Goal: Browse casually

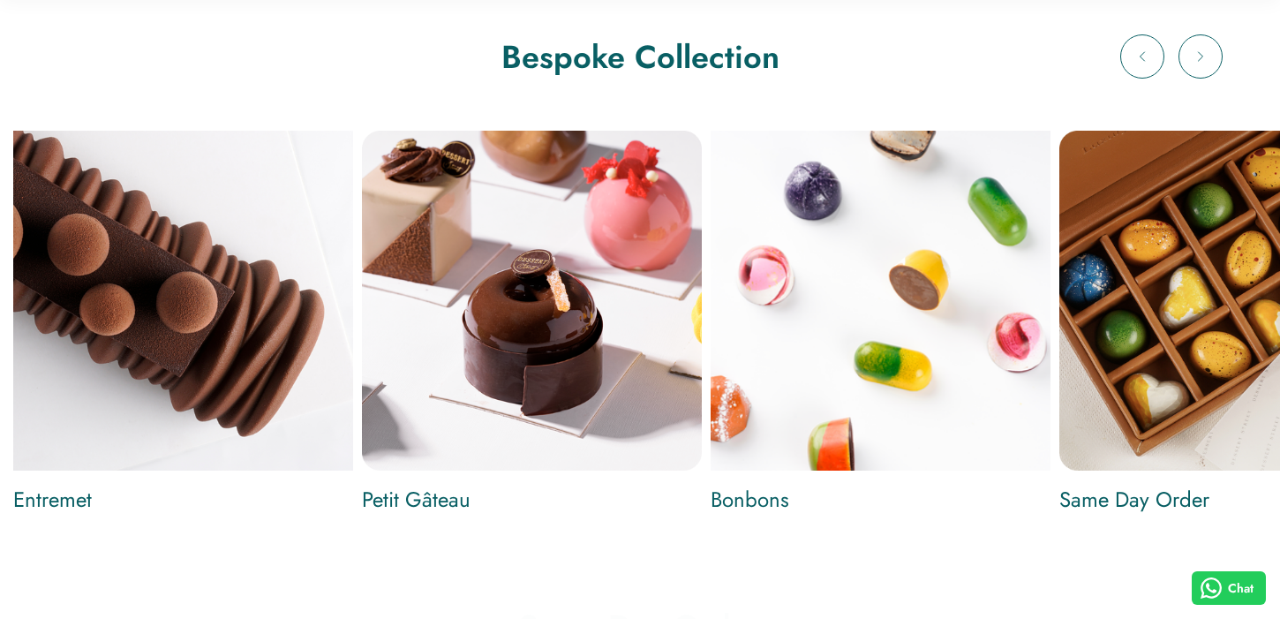
scroll to position [711, 0]
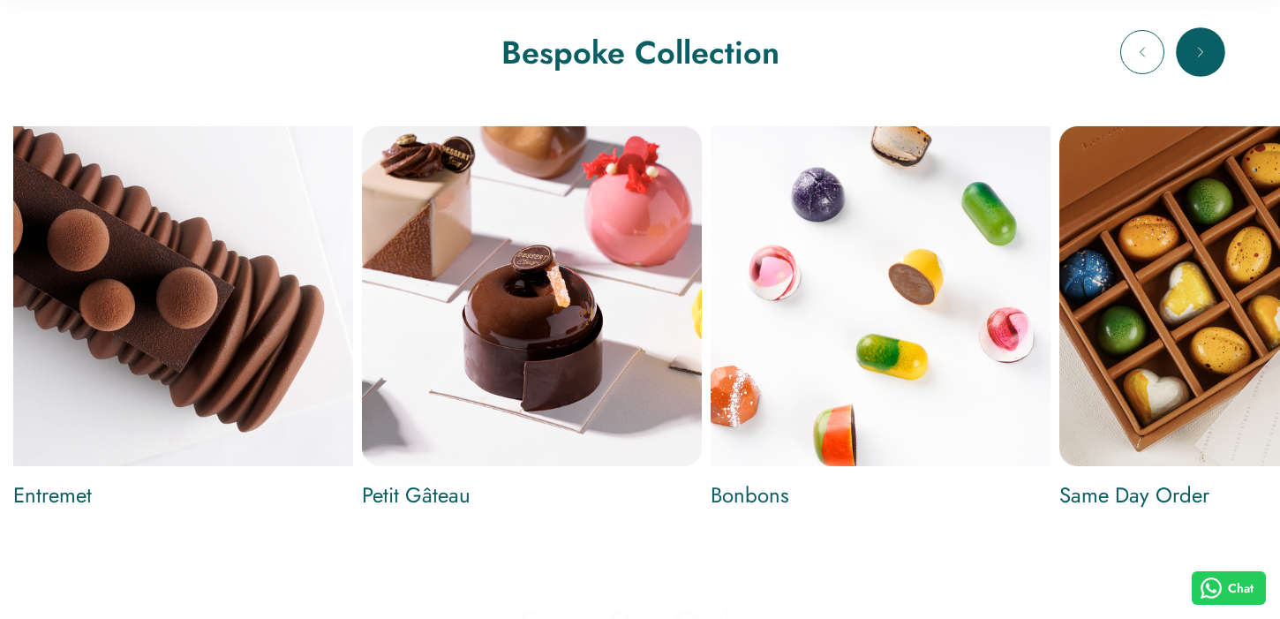
click at [1206, 61] on button "Next" at bounding box center [1200, 52] width 44 height 44
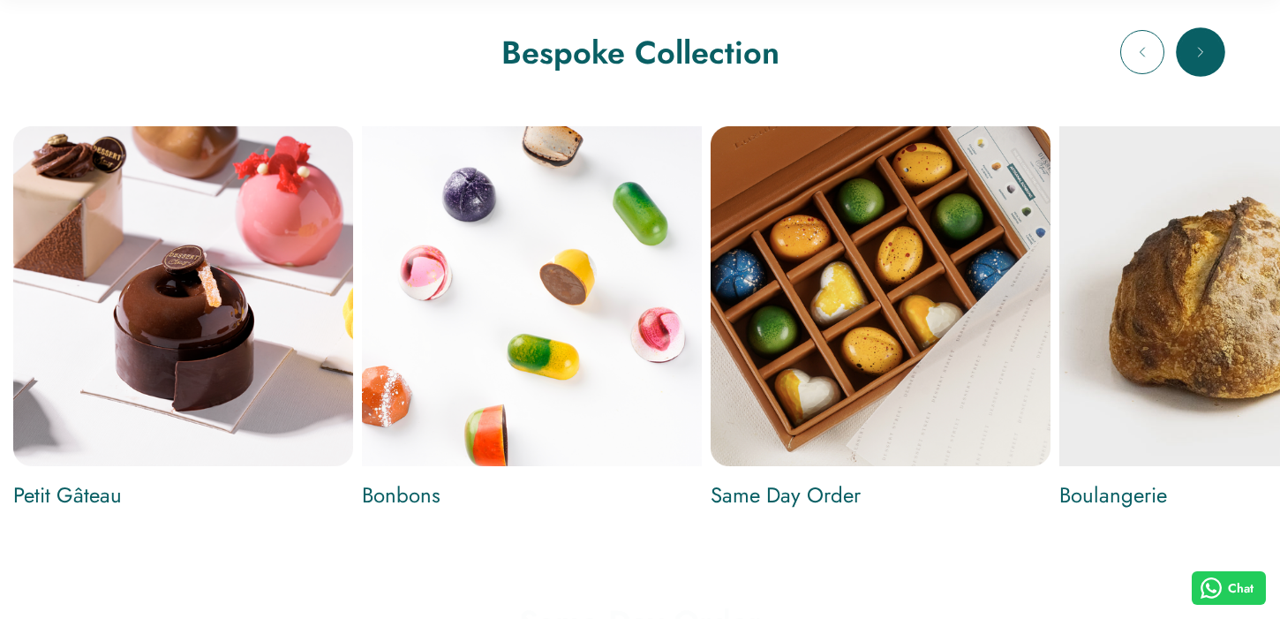
click at [1206, 61] on button "Next" at bounding box center [1200, 52] width 44 height 44
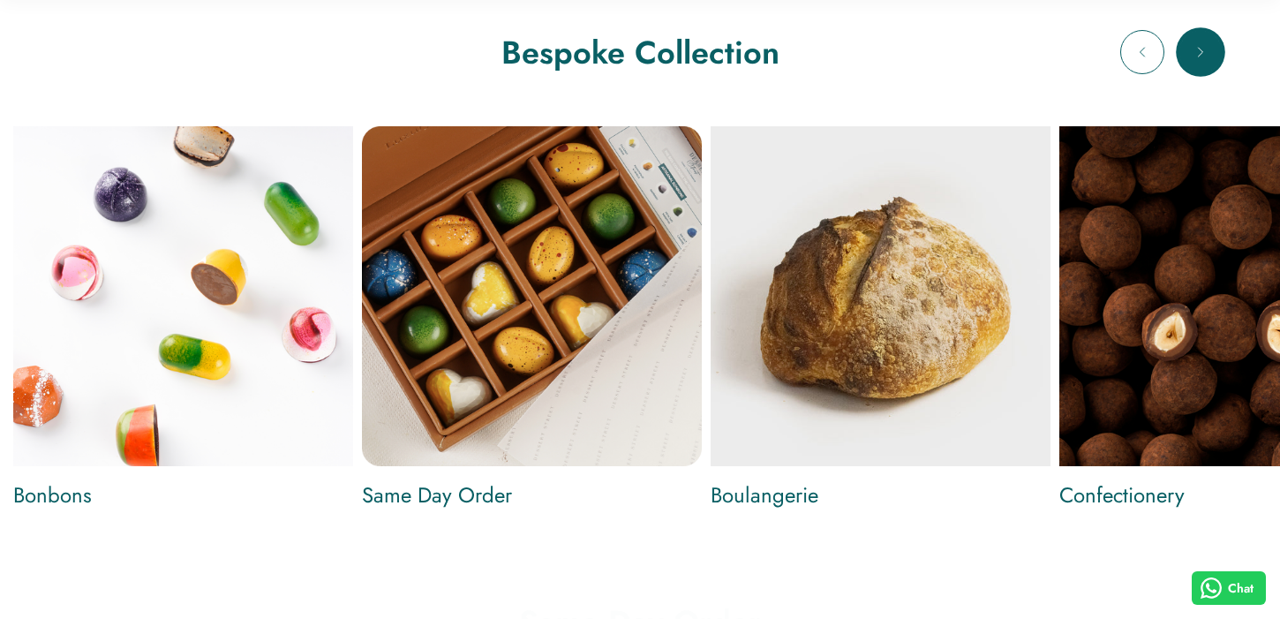
click at [1207, 61] on button "Next" at bounding box center [1200, 52] width 44 height 44
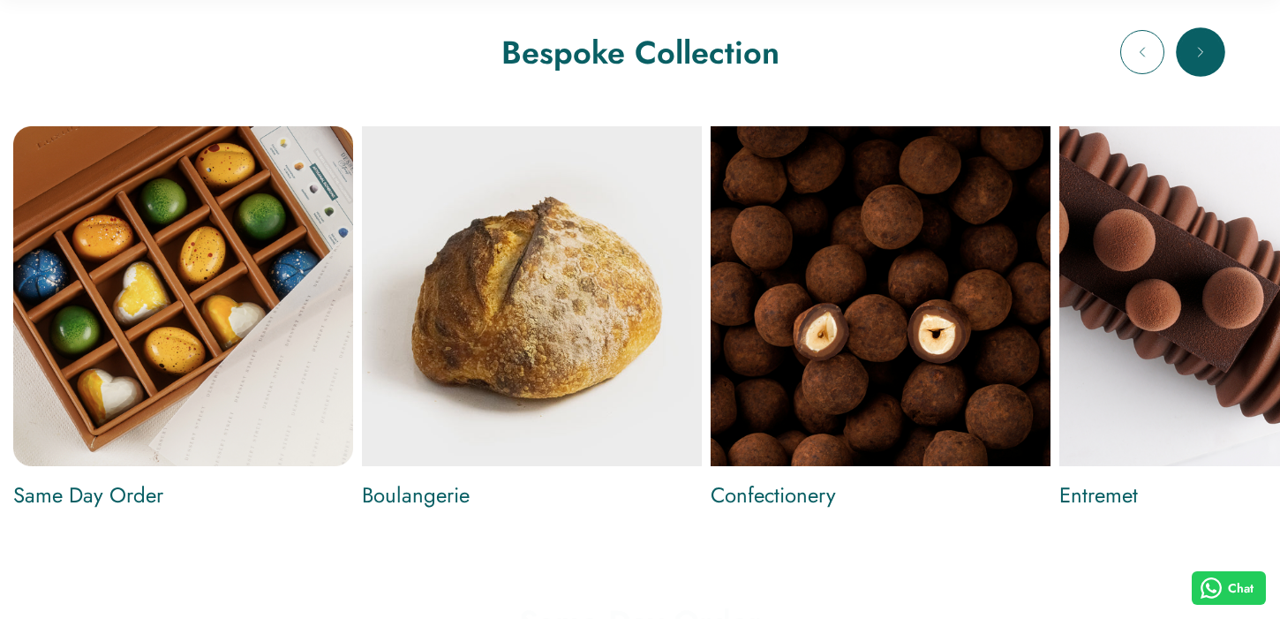
click at [1207, 61] on button "Next" at bounding box center [1200, 52] width 44 height 44
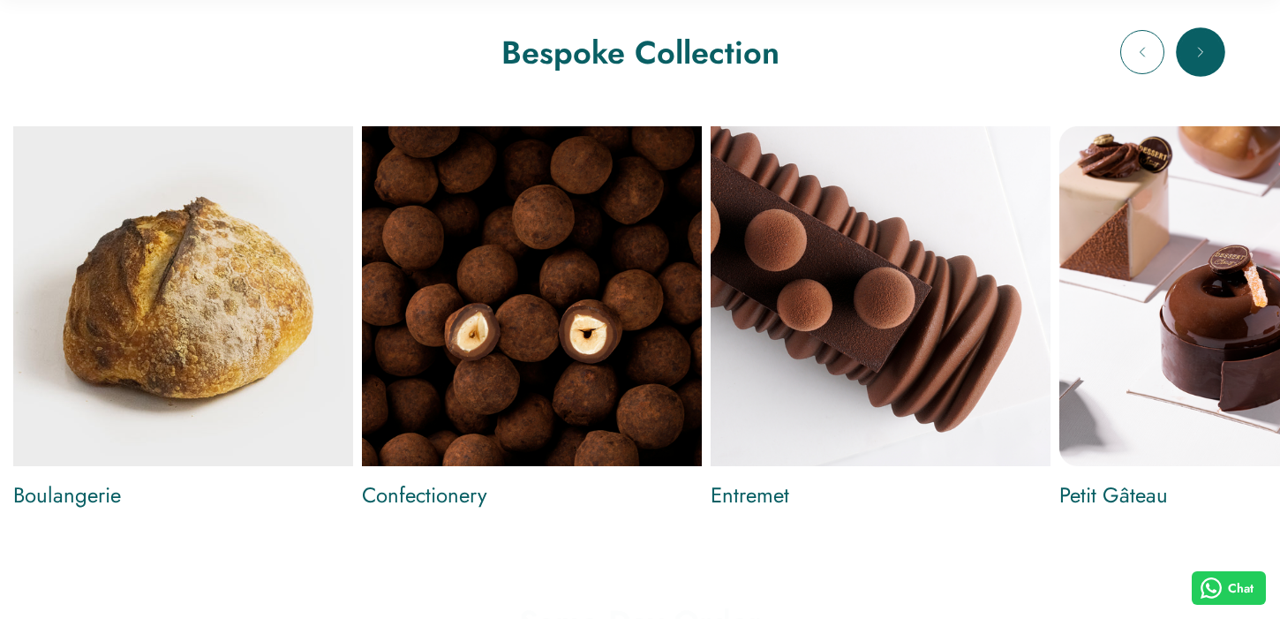
click at [1207, 61] on button "Next" at bounding box center [1200, 52] width 44 height 44
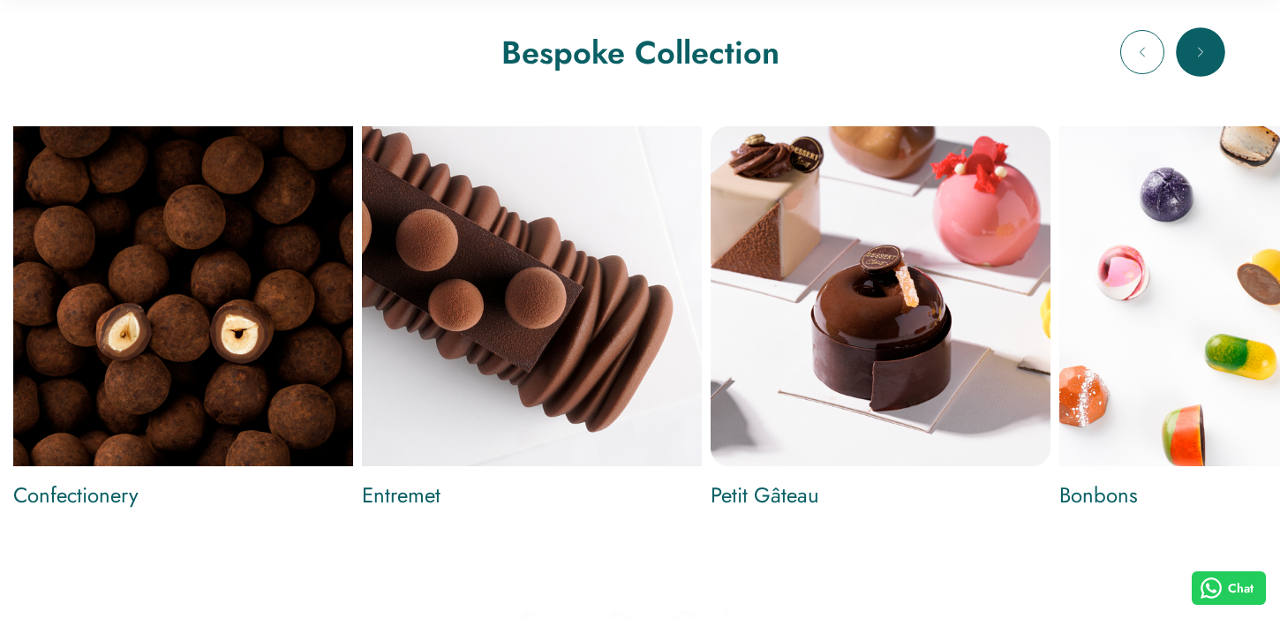
click at [1207, 61] on button "Next" at bounding box center [1200, 52] width 44 height 44
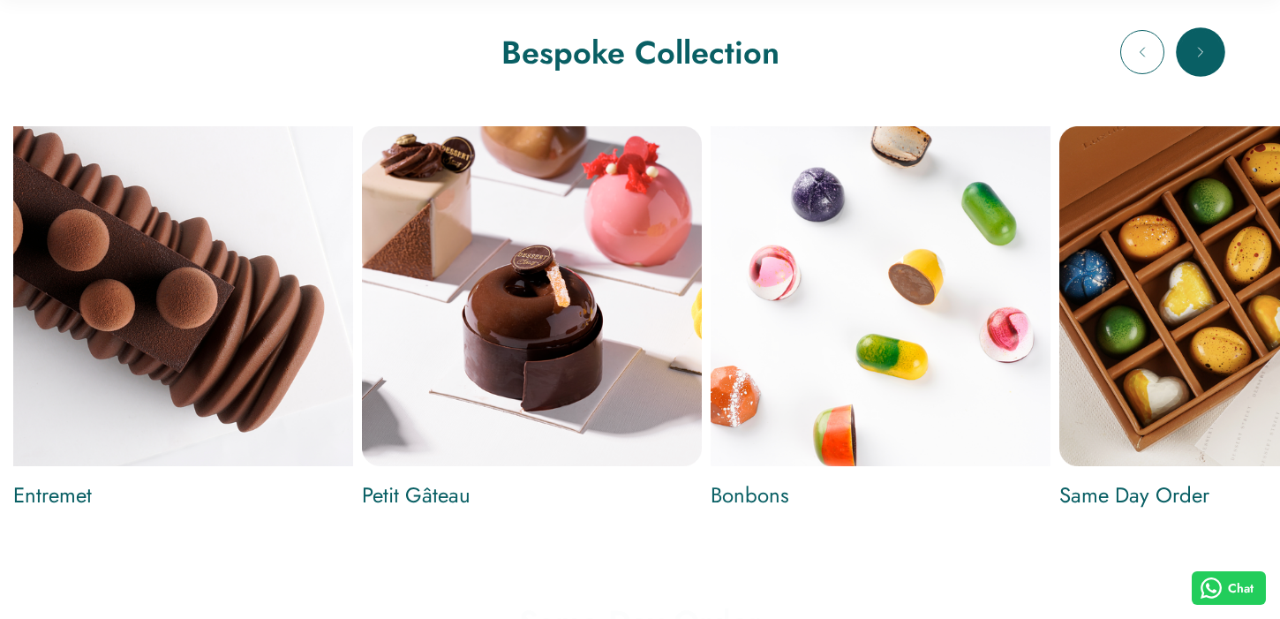
click at [1207, 61] on button "Next" at bounding box center [1200, 52] width 44 height 44
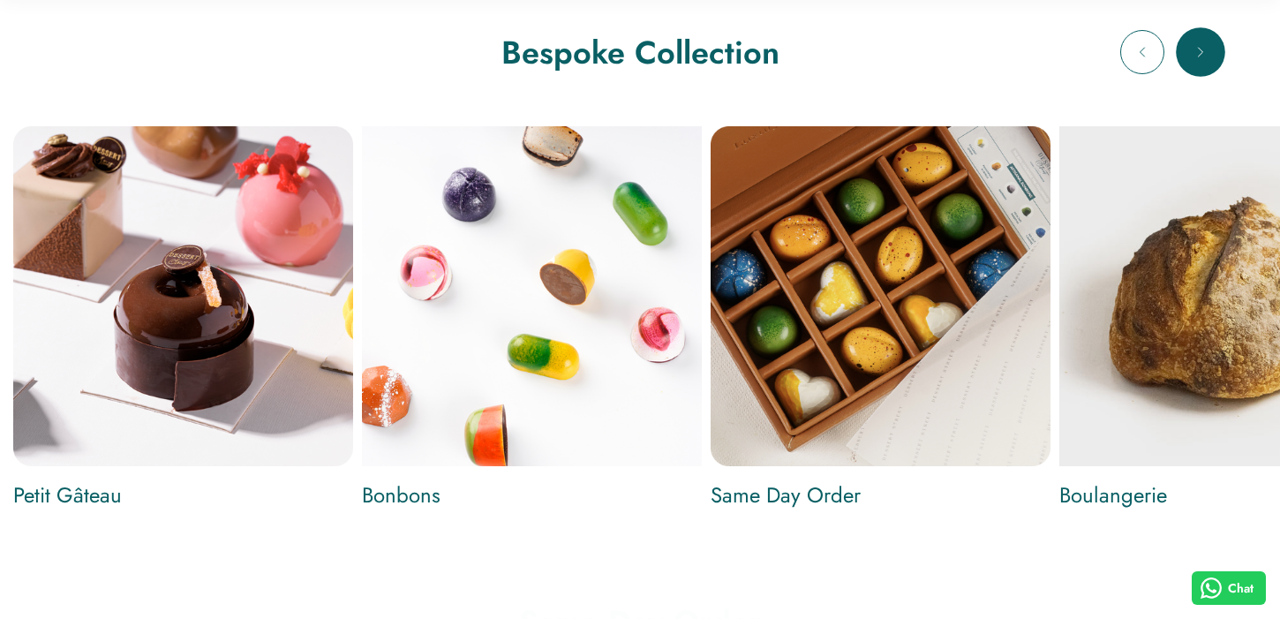
click at [1207, 61] on button "Next" at bounding box center [1200, 52] width 44 height 44
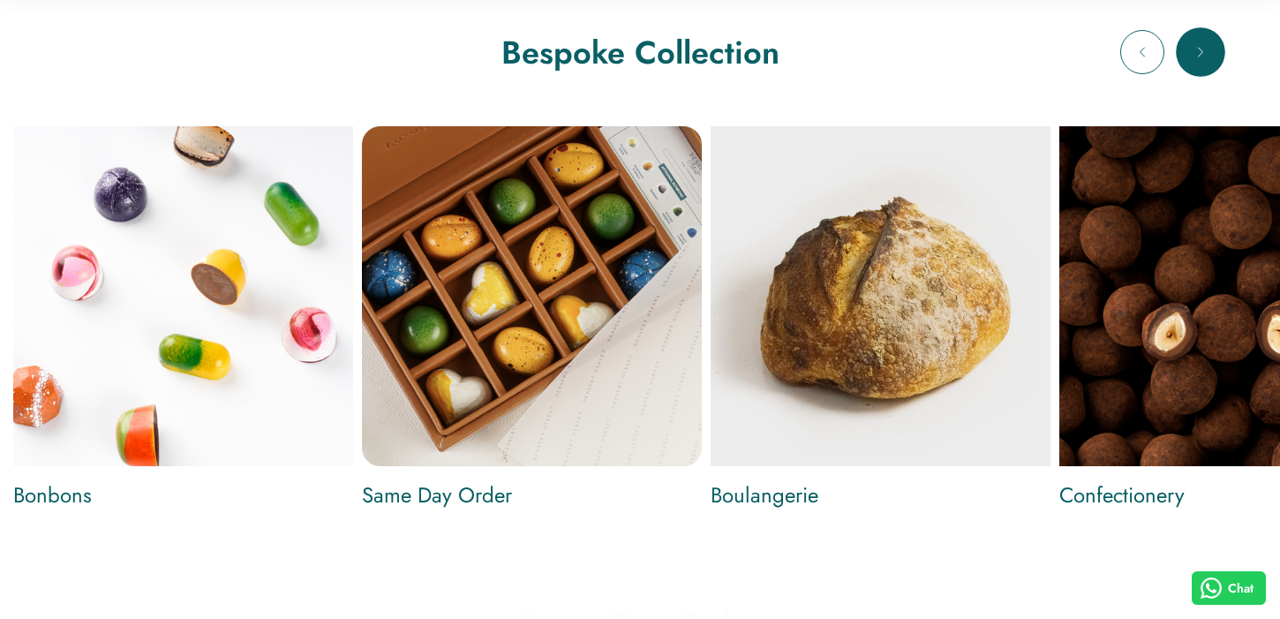
click at [1207, 61] on button "Next" at bounding box center [1200, 52] width 44 height 44
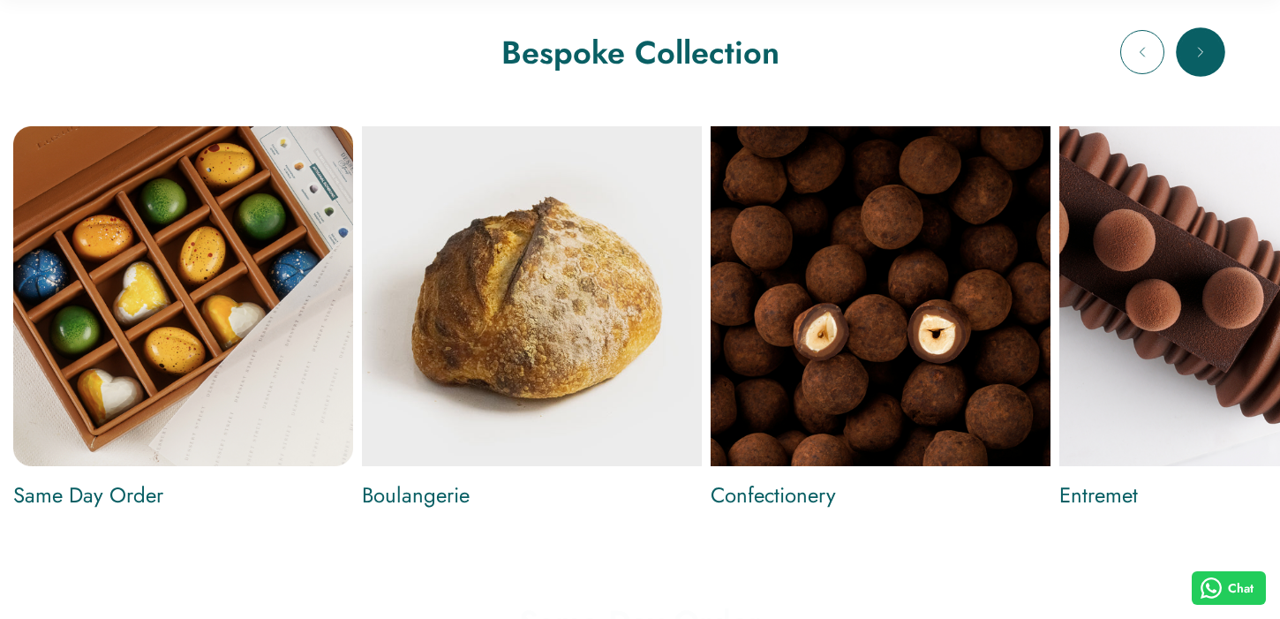
click at [1207, 61] on button "Next" at bounding box center [1200, 52] width 44 height 44
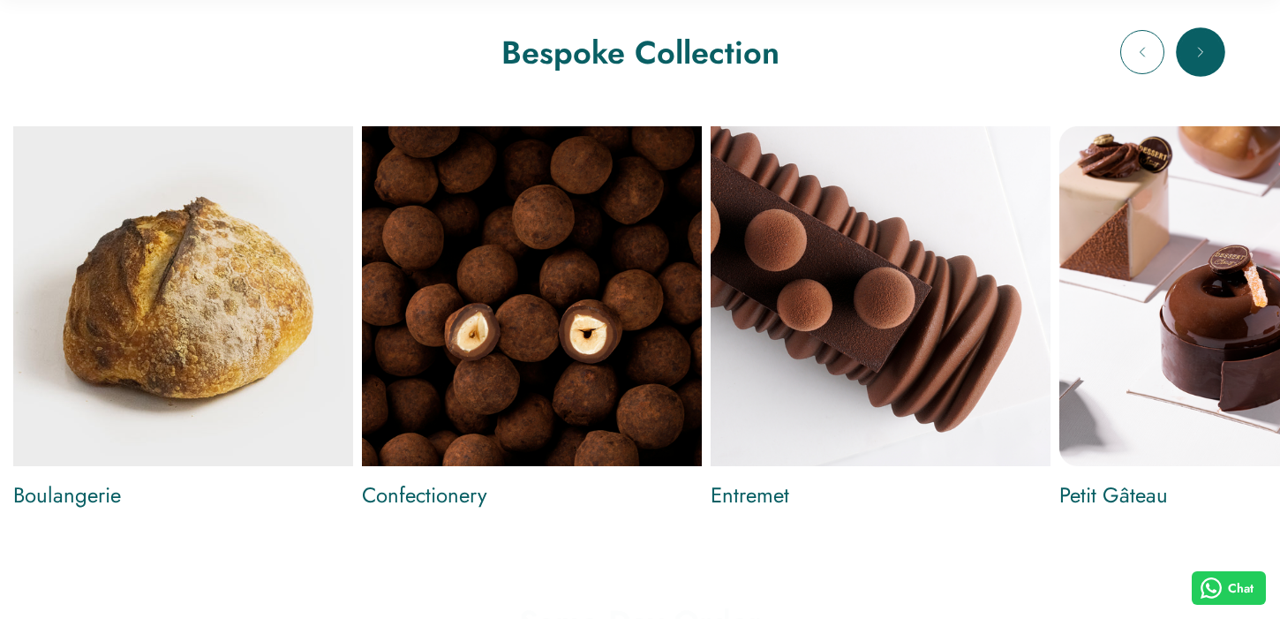
click at [1207, 61] on button "Next" at bounding box center [1200, 52] width 44 height 44
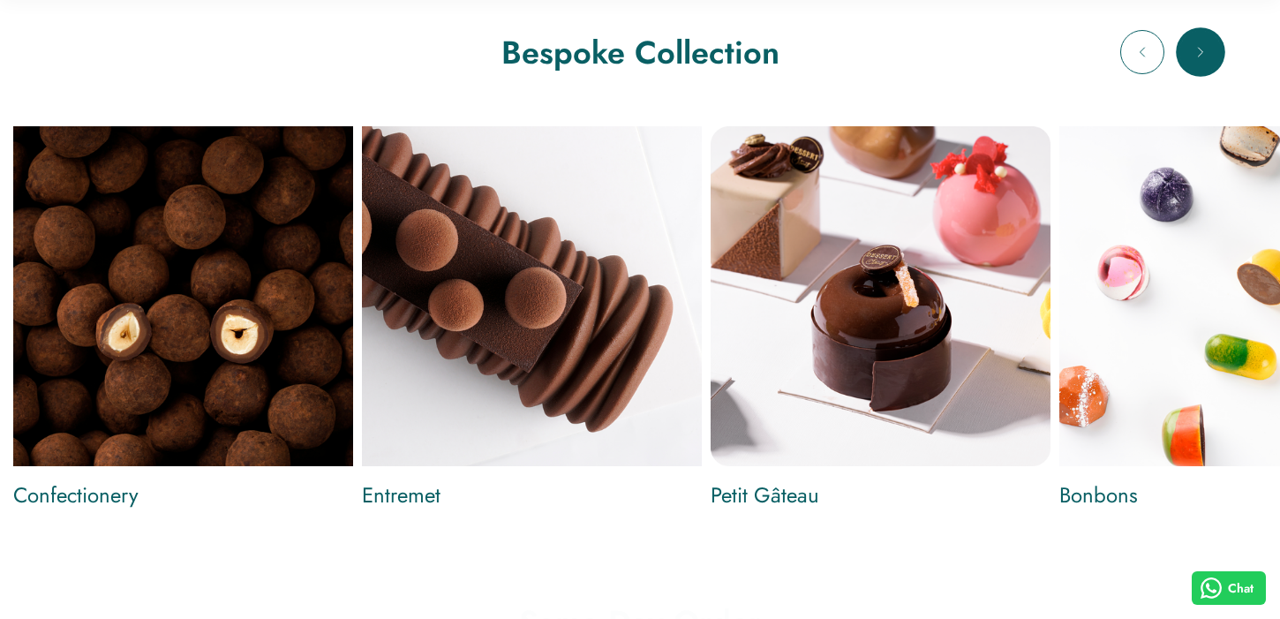
click at [1207, 61] on button "Next" at bounding box center [1200, 52] width 44 height 44
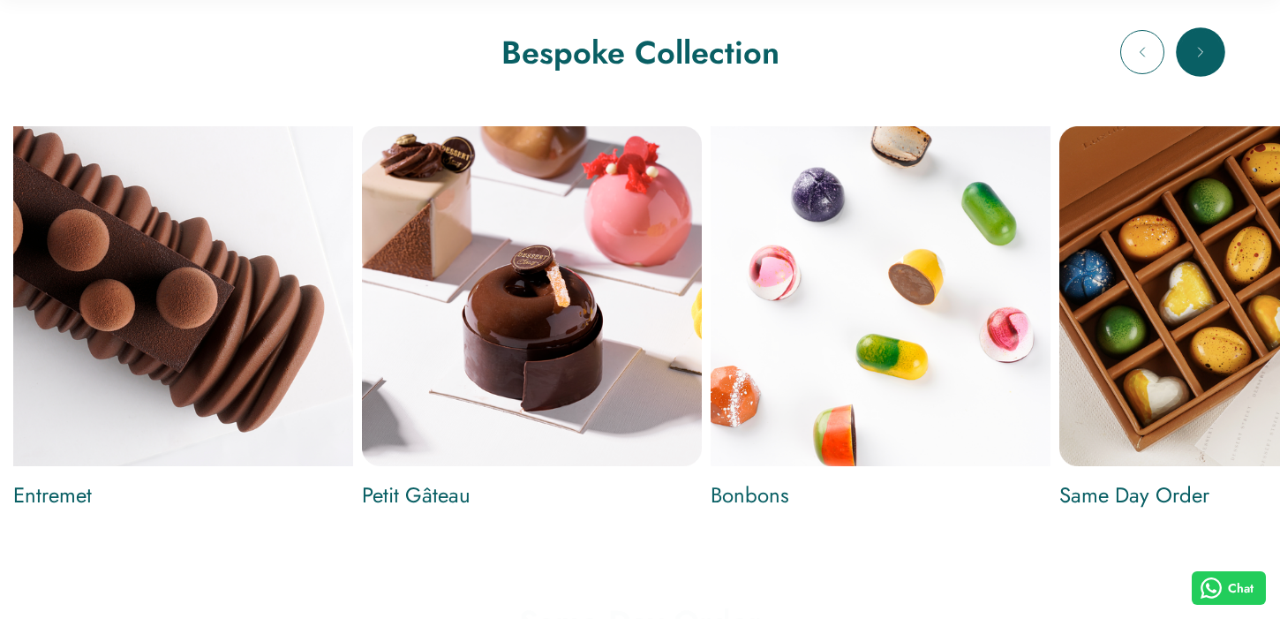
click at [1207, 61] on button "Next" at bounding box center [1200, 52] width 44 height 44
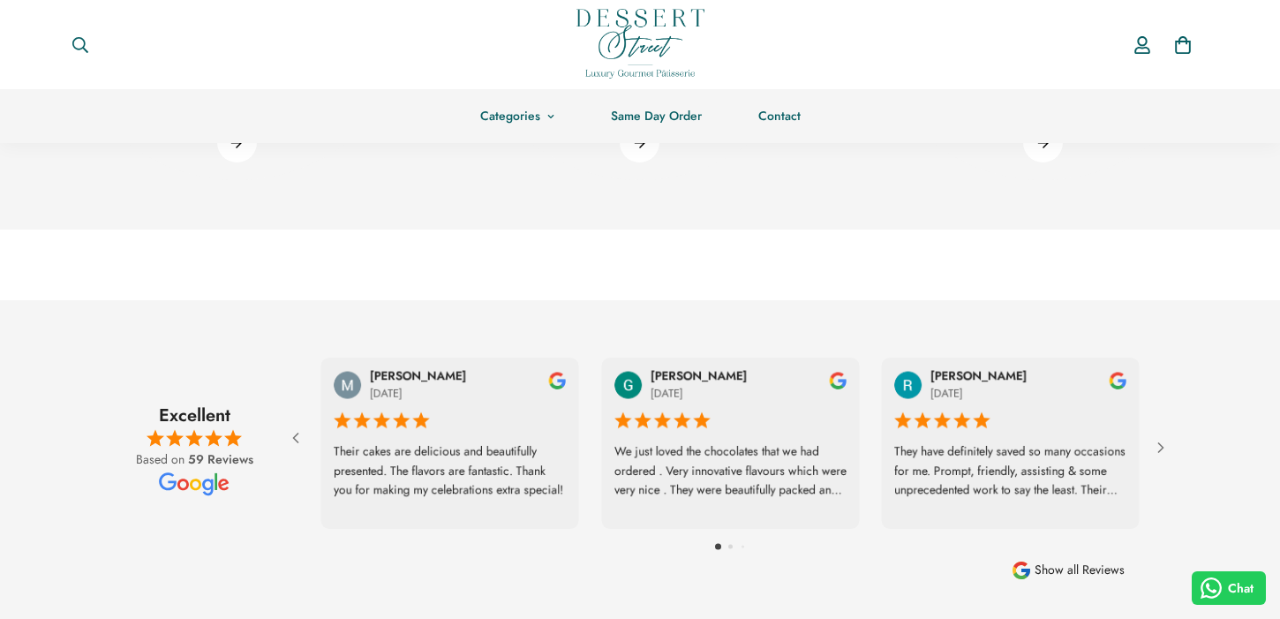
scroll to position [2292, 0]
